Goal: Task Accomplishment & Management: Manage account settings

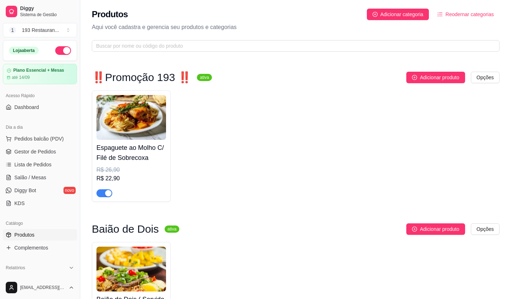
scroll to position [251, 0]
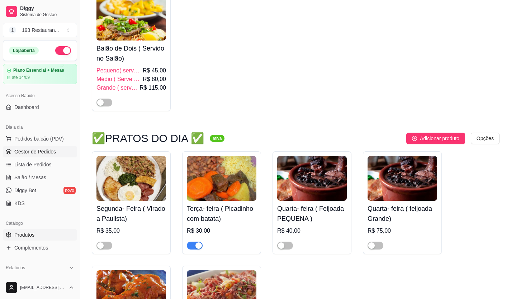
click at [40, 150] on span "Gestor de Pedidos" at bounding box center [35, 151] width 42 height 7
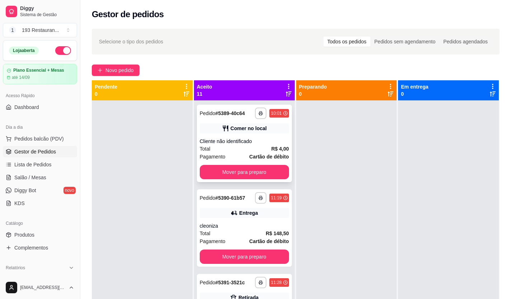
click at [263, 168] on button "Mover para preparo" at bounding box center [244, 172] width 89 height 14
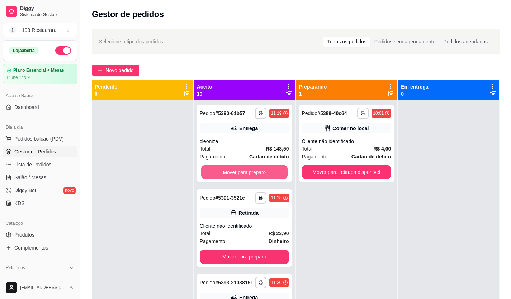
click at [264, 168] on button "Mover para preparo" at bounding box center [244, 172] width 86 height 14
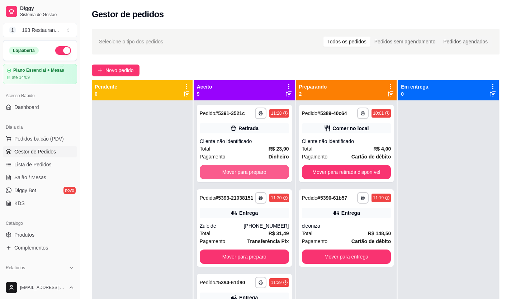
click at [264, 168] on button "Mover para preparo" at bounding box center [244, 172] width 89 height 14
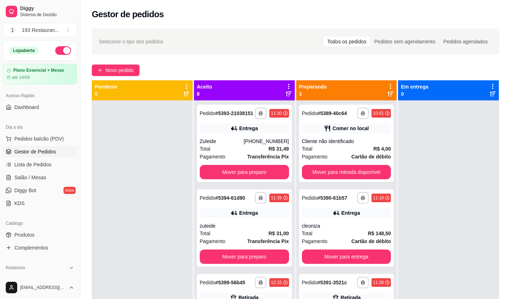
click at [264, 168] on div "**********" at bounding box center [244, 143] width 95 height 77
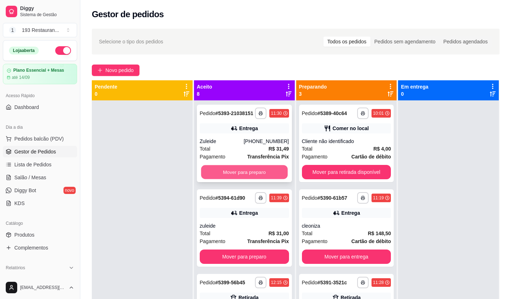
click at [249, 171] on button "Mover para preparo" at bounding box center [244, 172] width 86 height 14
click at [249, 171] on button "Mover para preparo" at bounding box center [244, 172] width 89 height 14
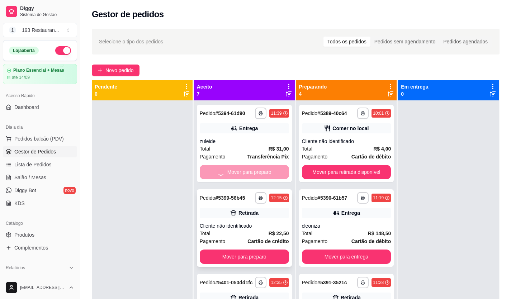
click at [250, 249] on button "Mover para preparo" at bounding box center [244, 256] width 89 height 14
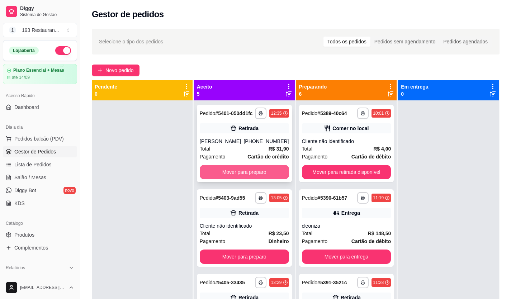
click at [249, 176] on button "Mover para preparo" at bounding box center [244, 172] width 89 height 14
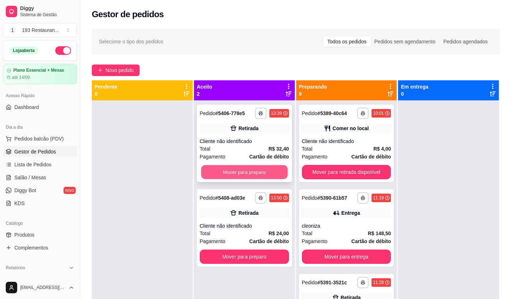
click at [250, 175] on button "Mover para preparo" at bounding box center [244, 172] width 86 height 14
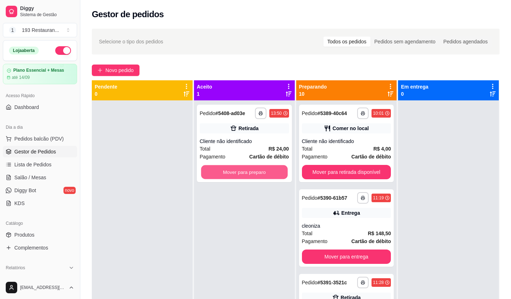
click at [250, 175] on button "Mover para preparo" at bounding box center [244, 172] width 86 height 14
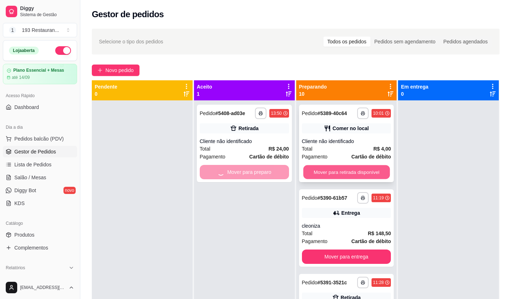
click at [321, 174] on button "Mover para retirada disponível" at bounding box center [346, 172] width 86 height 14
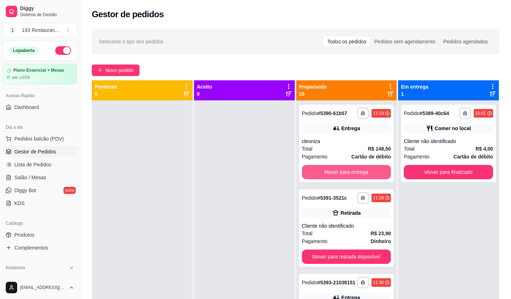
click at [322, 173] on button "Mover para entrega" at bounding box center [346, 172] width 89 height 14
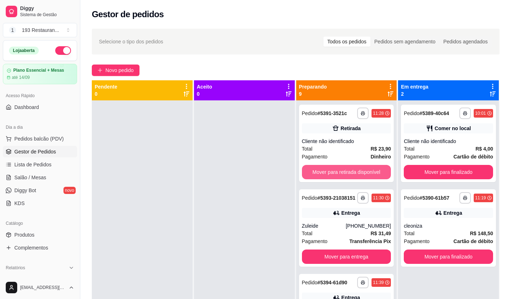
click at [322, 173] on button "Mover para retirada disponível" at bounding box center [346, 172] width 89 height 14
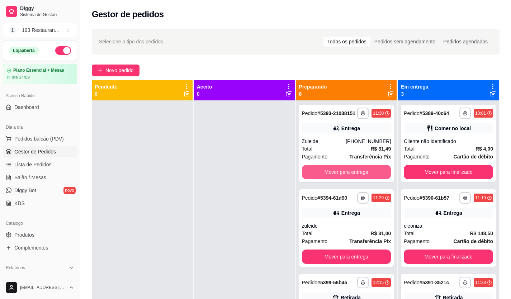
click at [322, 173] on button "Mover para entrega" at bounding box center [346, 172] width 89 height 14
click at [322, 173] on button "Mover para retirada disponível" at bounding box center [346, 172] width 89 height 14
click at [322, 173] on button "Mover para retirada disponível" at bounding box center [346, 172] width 86 height 14
click at [322, 173] on button "Mover para retirada disponível" at bounding box center [346, 172] width 89 height 14
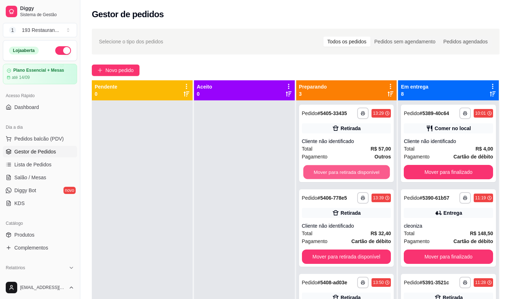
click at [322, 173] on button "Mover para retirada disponível" at bounding box center [346, 172] width 86 height 14
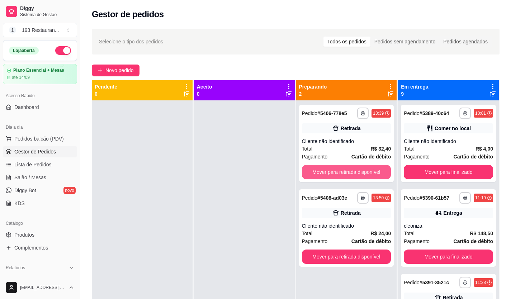
click at [322, 173] on button "Mover para retirada disponível" at bounding box center [346, 172] width 89 height 14
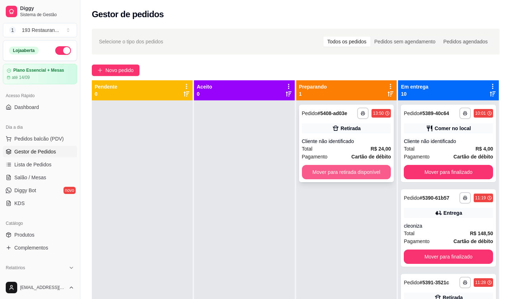
click at [323, 173] on button "Mover para retirada disponível" at bounding box center [346, 172] width 89 height 14
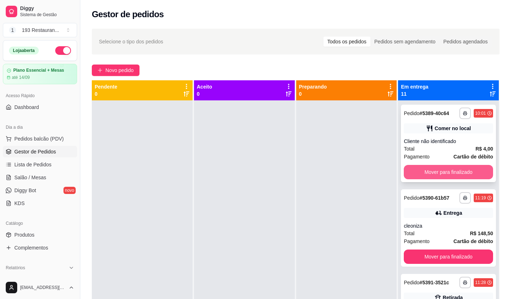
click at [438, 173] on button "Mover para finalizado" at bounding box center [448, 172] width 89 height 14
click at [439, 249] on button "Mover para finalizado" at bounding box center [448, 256] width 89 height 14
click at [439, 173] on button "Mover para finalizado" at bounding box center [448, 172] width 86 height 14
click at [439, 173] on button "Mover para finalizado" at bounding box center [448, 172] width 89 height 14
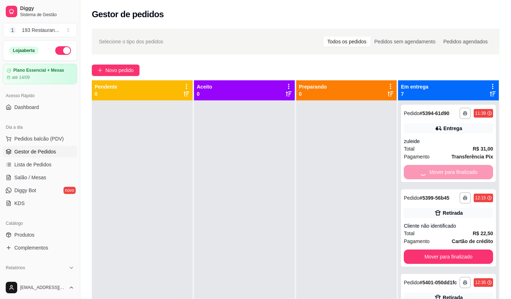
click at [439, 249] on button "Mover para finalizado" at bounding box center [448, 256] width 89 height 14
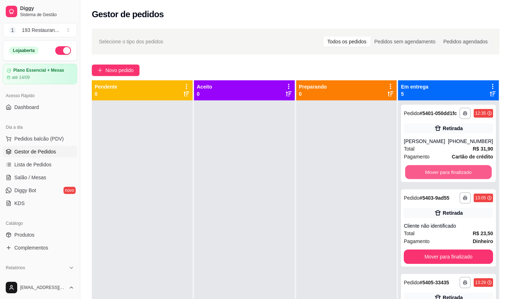
click at [439, 173] on button "Mover para finalizado" at bounding box center [448, 172] width 86 height 14
click at [439, 173] on button "Mover para finalizado" at bounding box center [448, 172] width 89 height 14
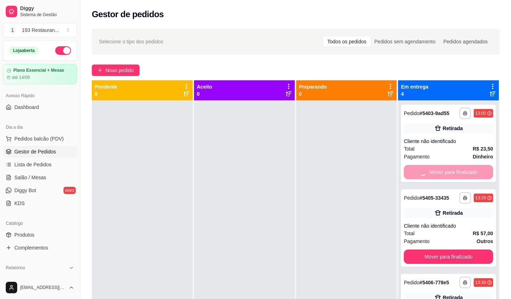
click at [439, 249] on button "Mover para finalizado" at bounding box center [448, 256] width 89 height 14
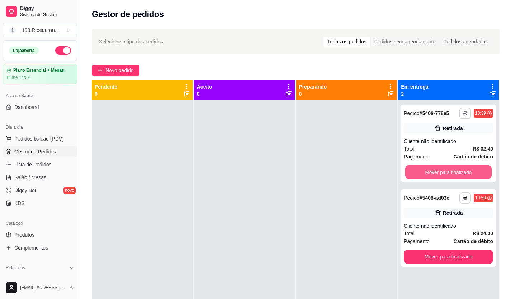
click at [439, 173] on button "Mover para finalizado" at bounding box center [448, 172] width 86 height 14
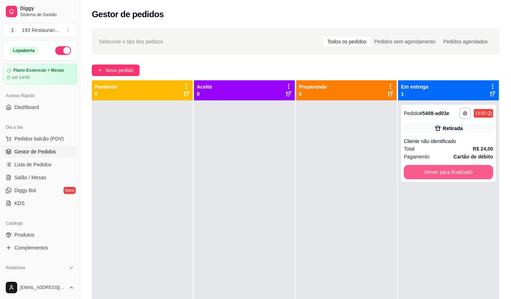
click at [439, 173] on button "Mover para finalizado" at bounding box center [448, 172] width 89 height 14
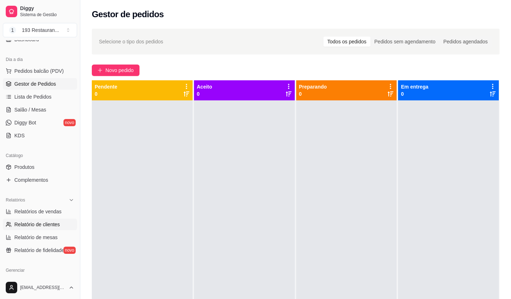
scroll to position [72, 0]
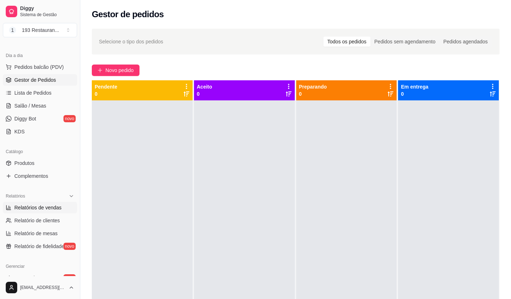
click at [48, 210] on span "Relatórios de vendas" at bounding box center [37, 207] width 47 height 7
select select "ALL"
select select "0"
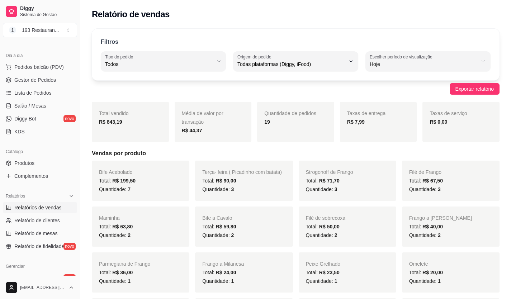
click at [47, 204] on link "Relatórios de vendas" at bounding box center [40, 207] width 74 height 11
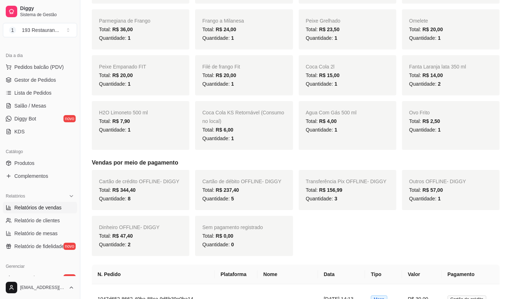
scroll to position [287, 0]
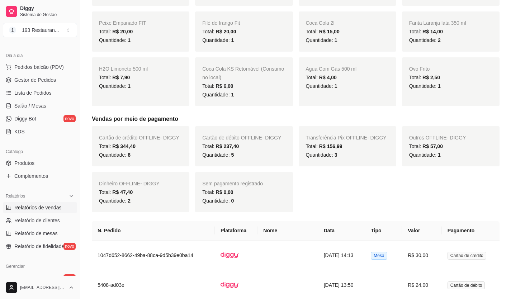
click at [453, 78] on div "Total: R$ 2,50" at bounding box center [450, 77] width 83 height 9
